Goal: Information Seeking & Learning: Learn about a topic

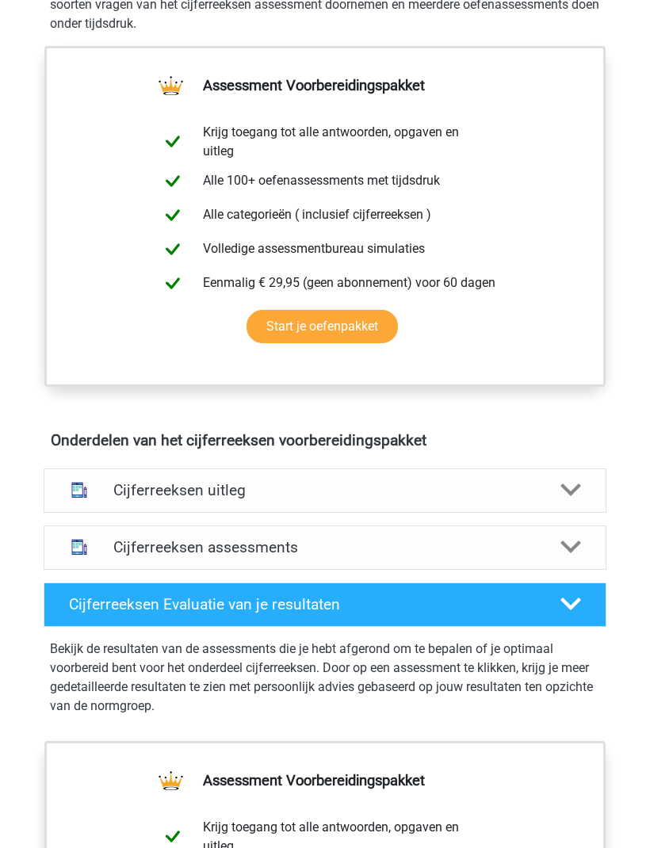
scroll to position [576, 0]
click at [572, 471] on div "Cijferreeksen uitleg" at bounding box center [325, 490] width 563 height 44
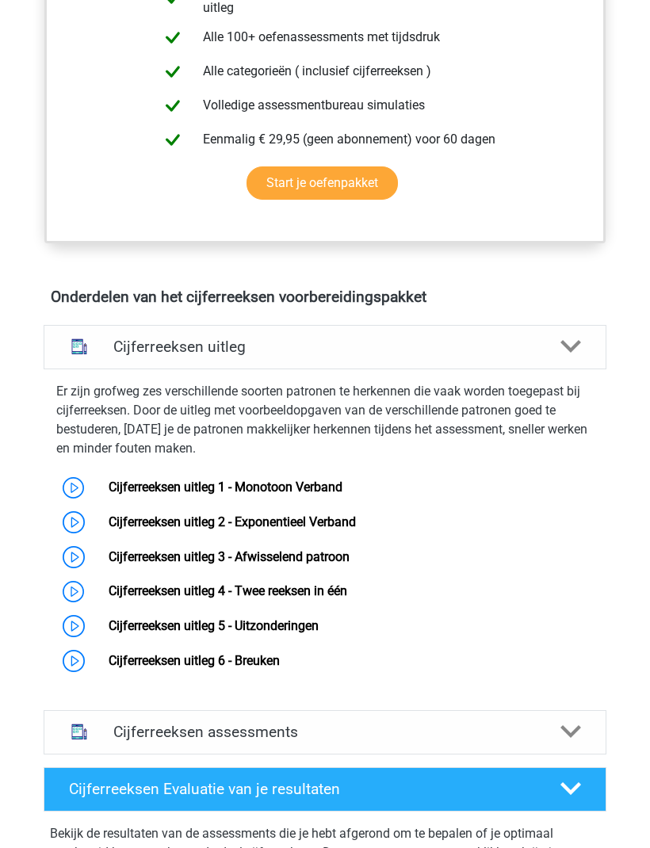
scroll to position [719, 0]
click at [537, 463] on div "Er zijn grofweg zes verschillende soorten patronen te herkennen die vaak worden…" at bounding box center [324, 527] width 575 height 303
click at [342, 479] on link "Cijferreeksen uitleg 1 - Monotoon Verband" at bounding box center [226, 486] width 234 height 15
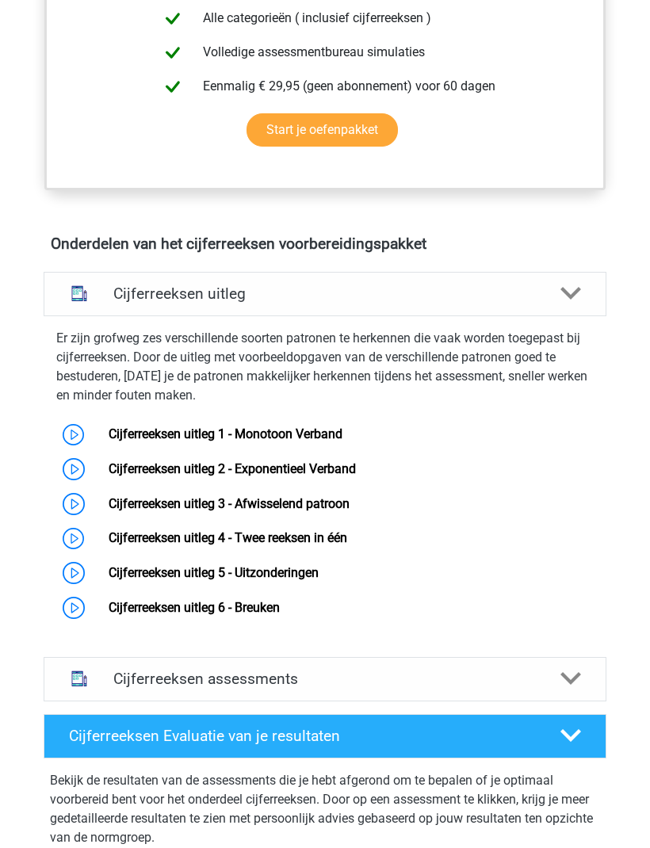
scroll to position [773, 0]
click at [356, 468] on link "Cijferreeksen uitleg 2 - Exponentieel Verband" at bounding box center [232, 468] width 247 height 15
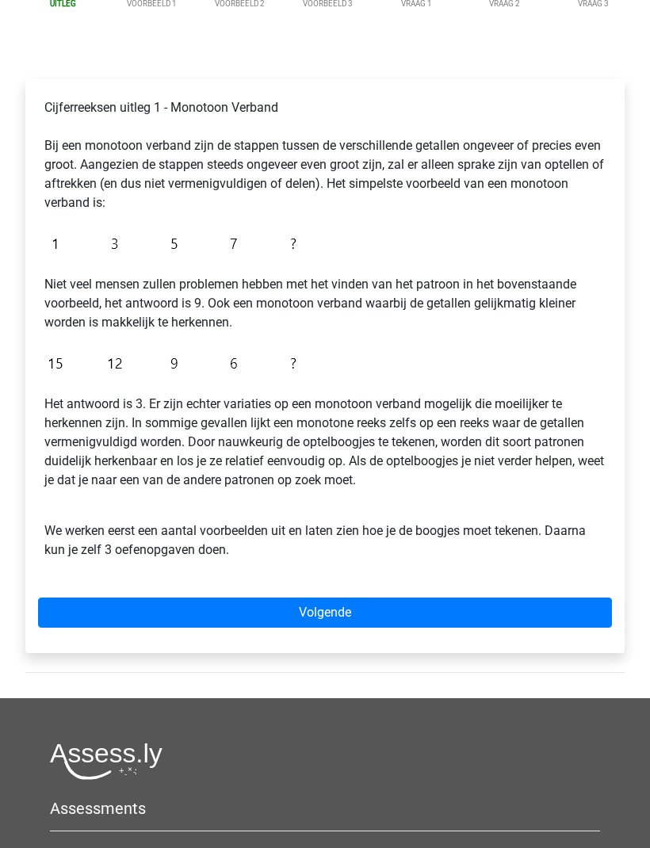
scroll to position [193, 0]
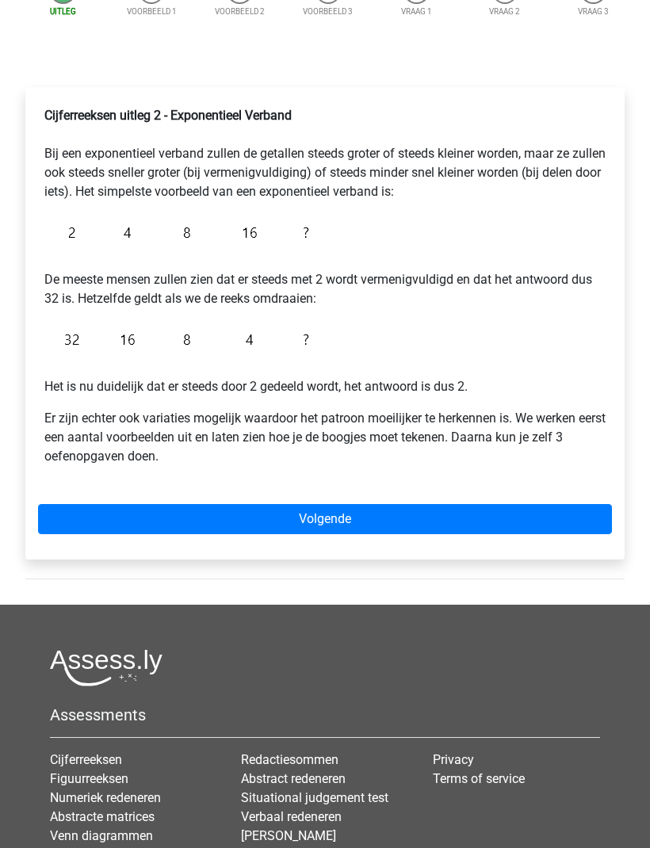
scroll to position [246, 0]
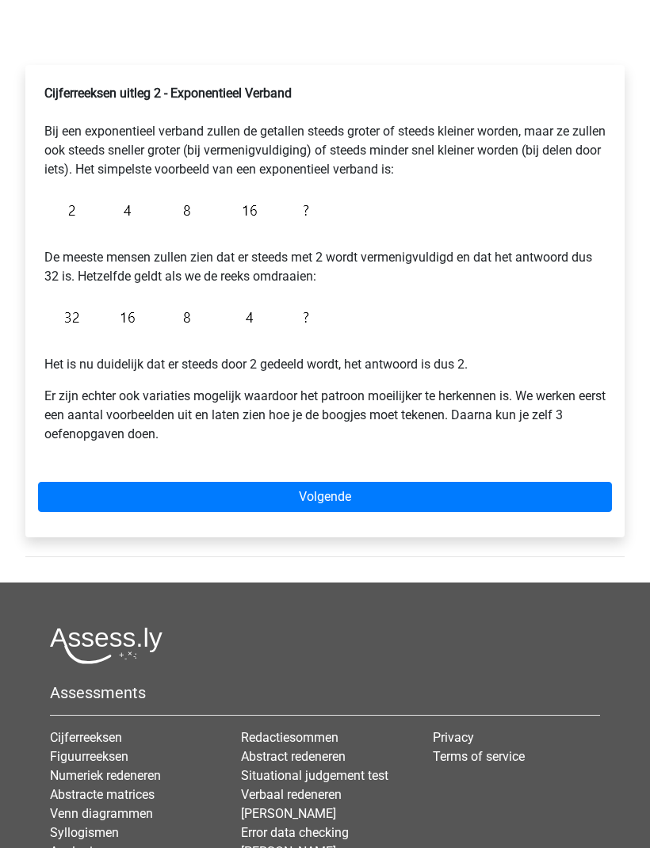
click at [432, 486] on link "Volgende" at bounding box center [325, 497] width 574 height 30
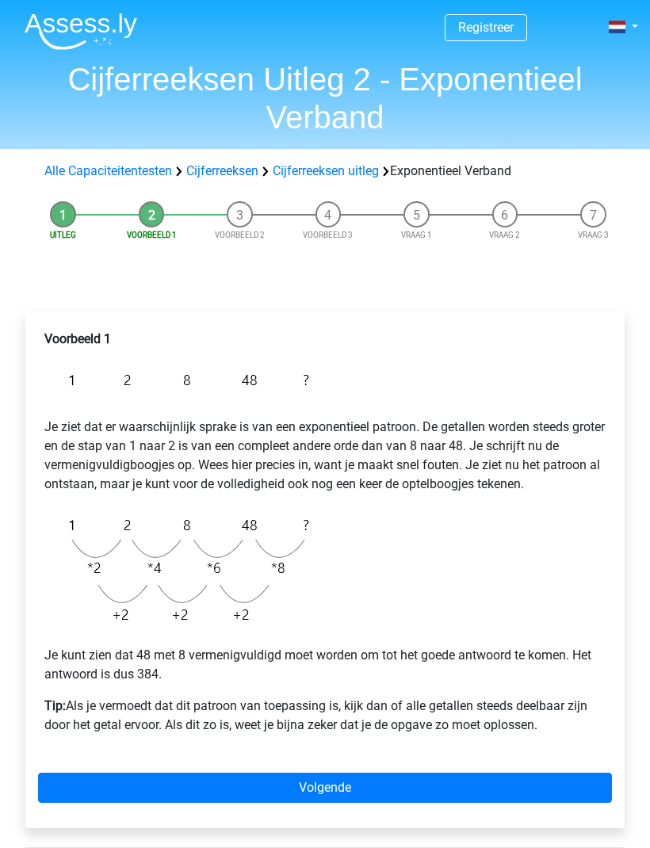
scroll to position [3, 0]
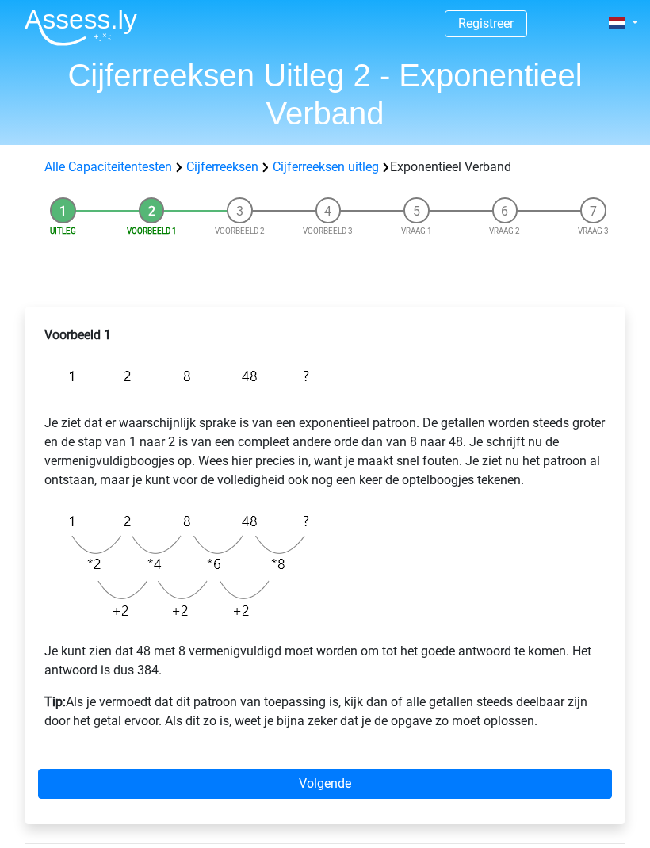
click at [357, 773] on link "Volgende" at bounding box center [325, 784] width 574 height 30
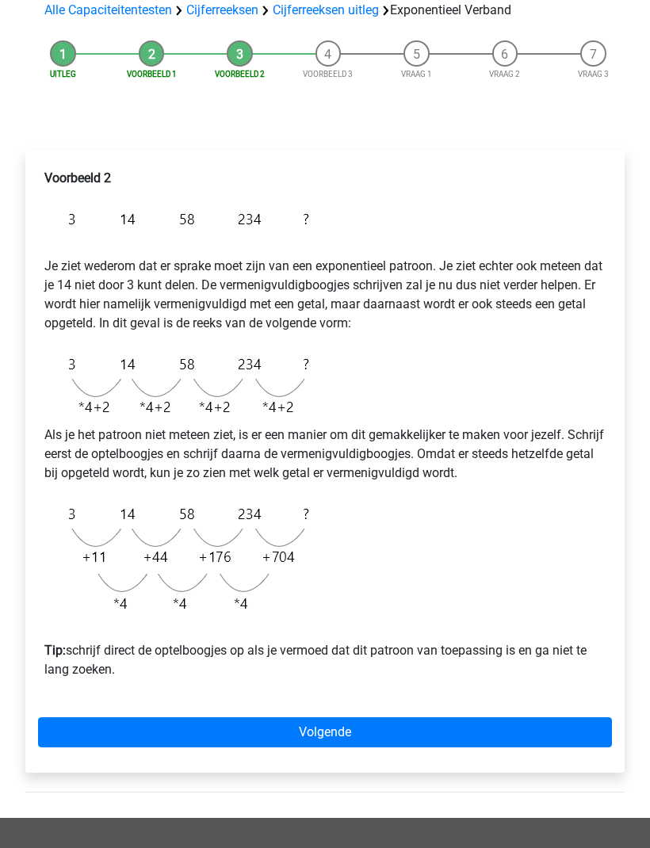
scroll to position [161, 0]
click at [319, 728] on link "Volgende" at bounding box center [325, 732] width 574 height 30
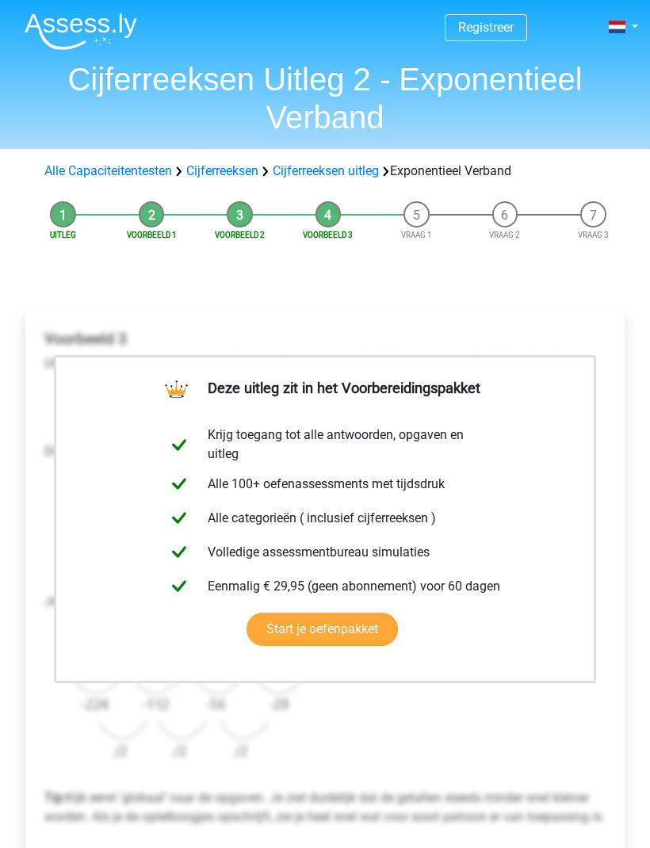
click at [326, 163] on link "Cijferreeksen uitleg" at bounding box center [326, 170] width 106 height 15
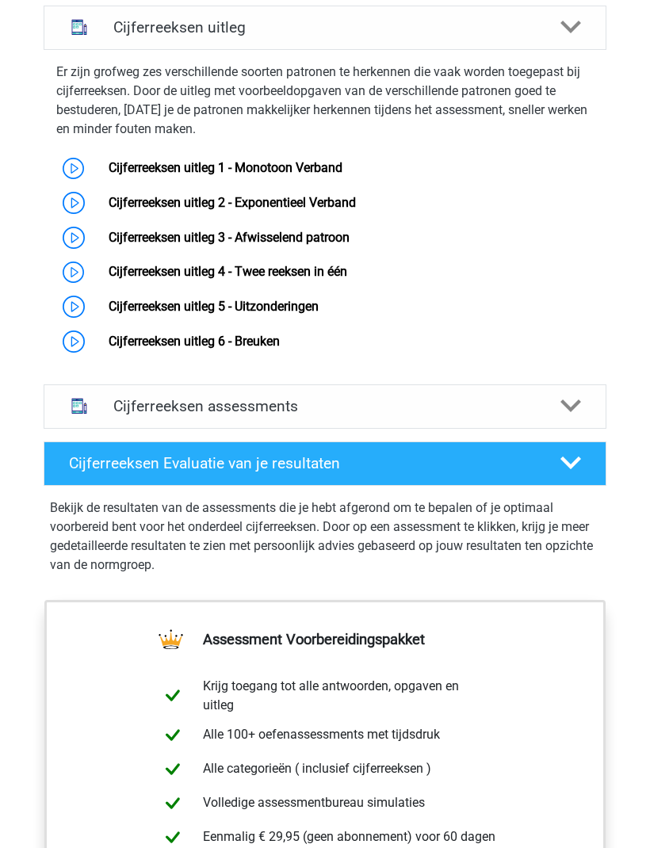
scroll to position [1038, 0]
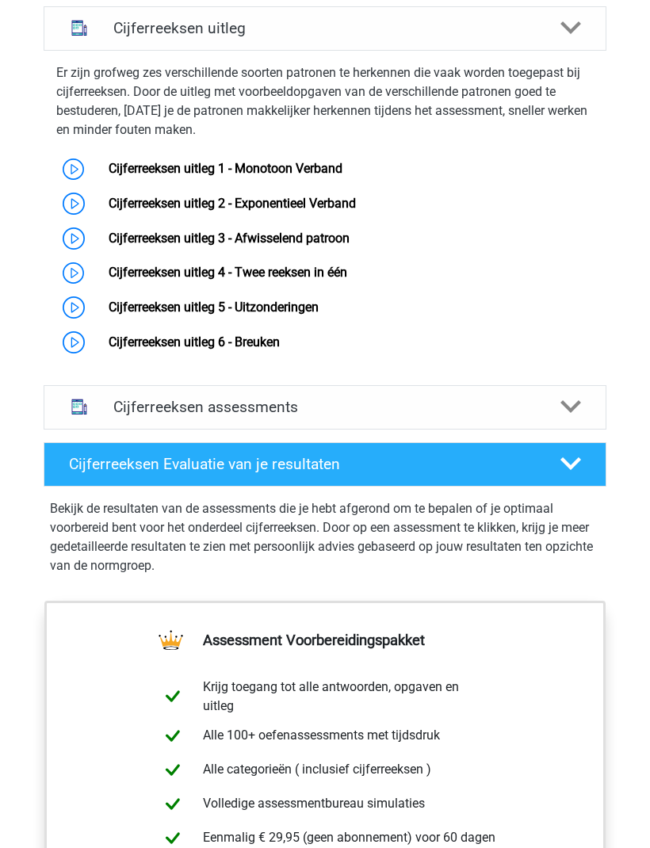
click at [330, 237] on link "Cijferreeksen uitleg 3 - Afwisselend patroon" at bounding box center [229, 238] width 241 height 15
